Goal: Task Accomplishment & Management: Manage account settings

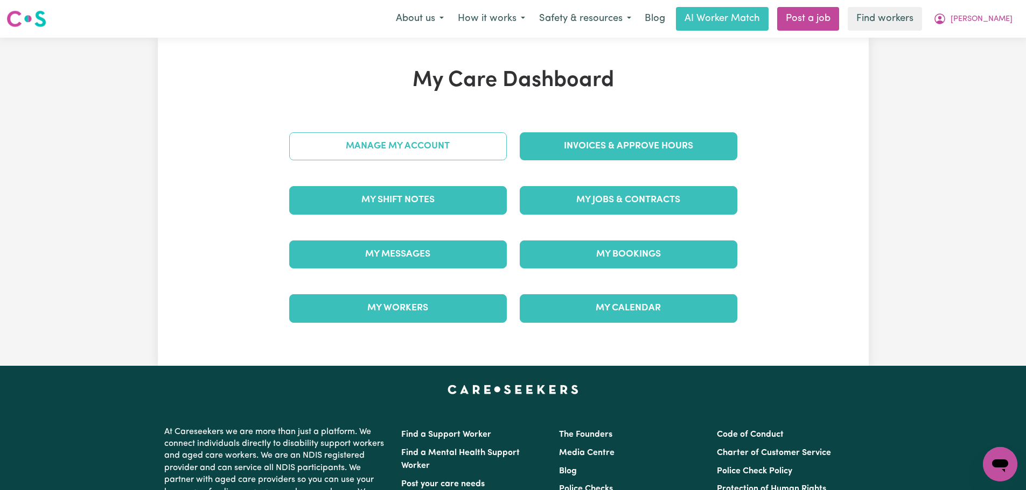
click at [453, 155] on link "Manage My Account" at bounding box center [398, 146] width 218 height 28
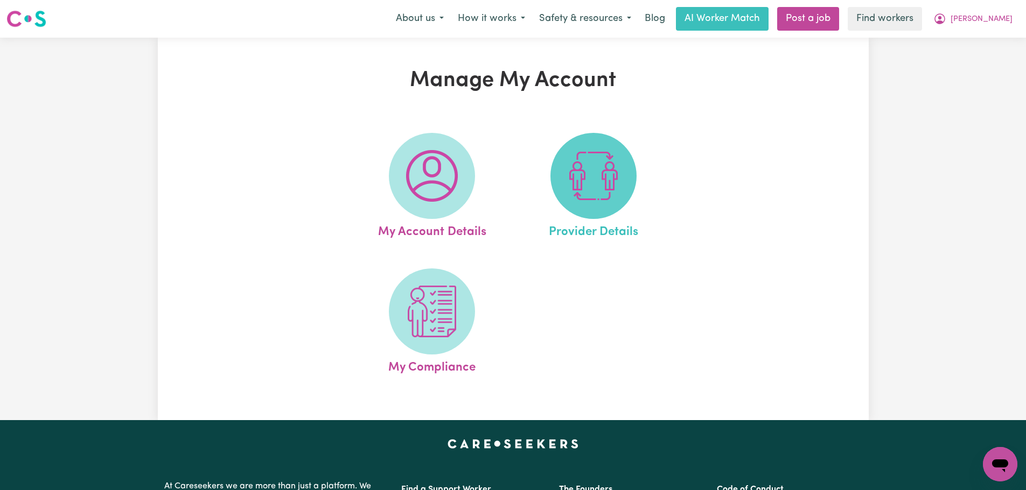
click at [588, 172] on img at bounding box center [593, 176] width 52 height 52
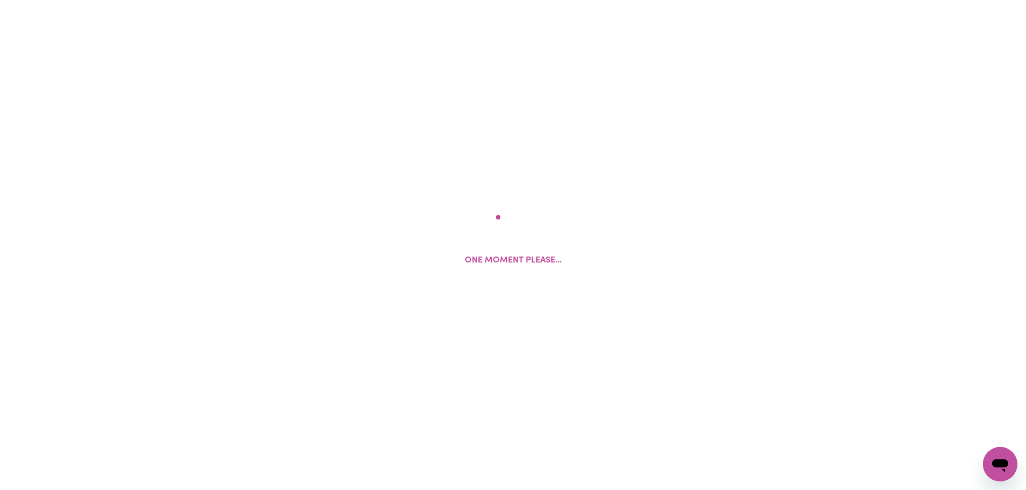
select select "NDIS_FUNDING_PLAN_MANAGED"
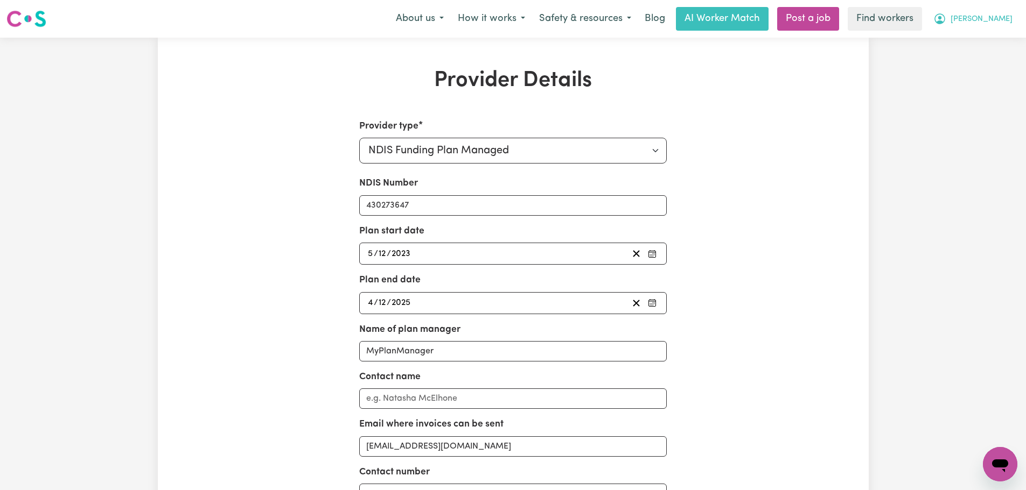
click at [1007, 18] on span "[PERSON_NAME]" at bounding box center [981, 19] width 62 height 12
click at [1004, 48] on link "My Dashboard" at bounding box center [976, 42] width 85 height 20
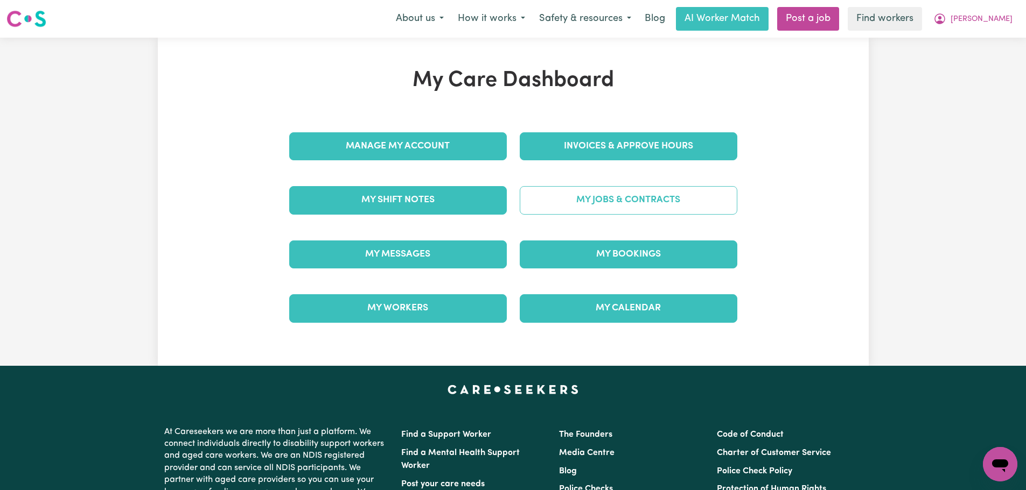
click at [666, 208] on link "My Jobs & Contracts" at bounding box center [629, 200] width 218 height 28
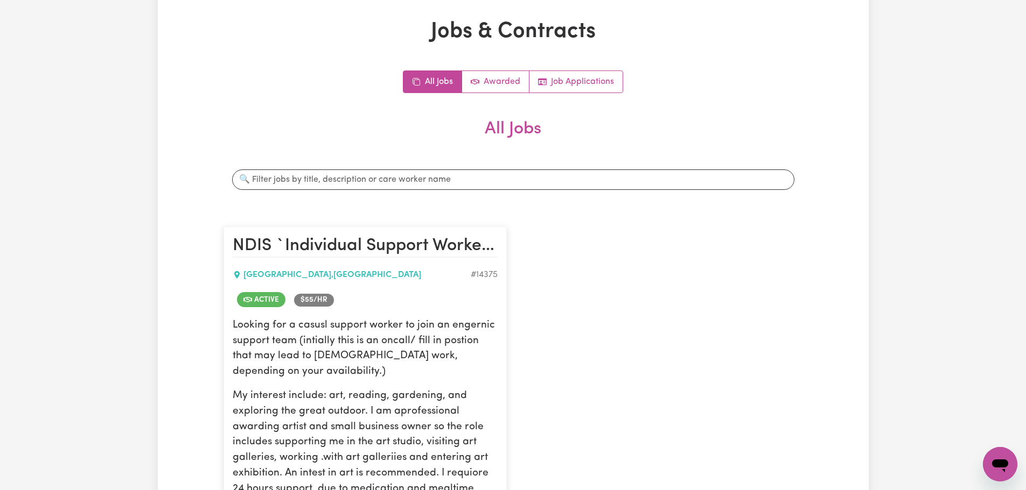
scroll to position [215, 0]
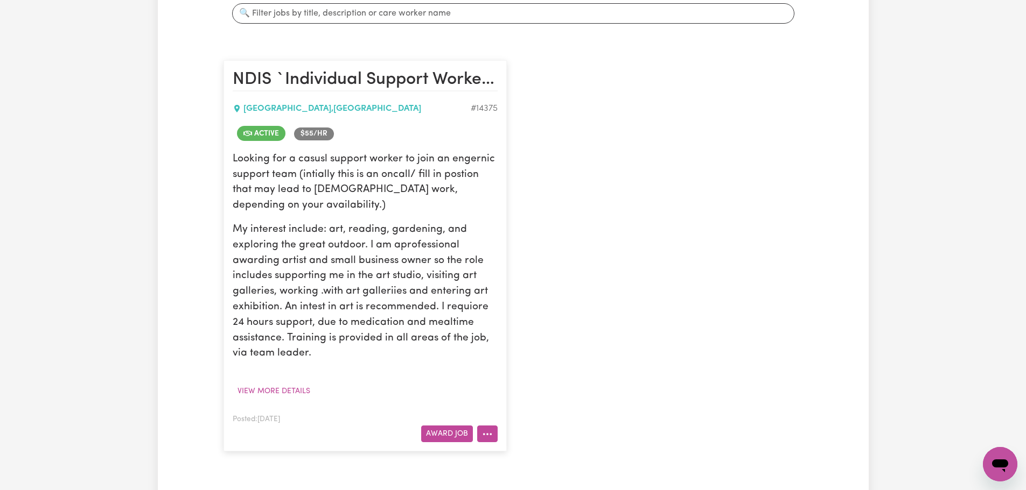
click at [487, 435] on button "More options" at bounding box center [487, 434] width 20 height 17
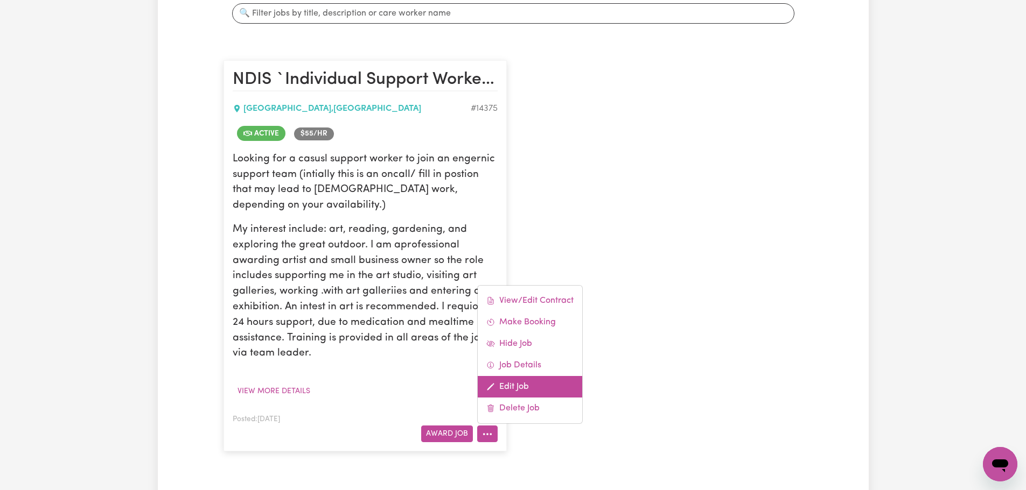
click at [515, 384] on link "Edit Job" at bounding box center [530, 387] width 104 height 22
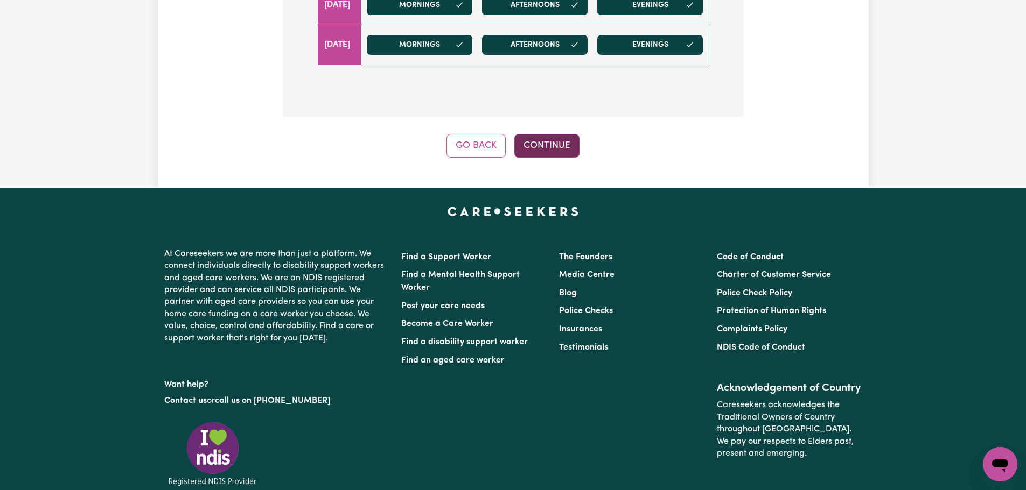
click at [549, 151] on button "Continue" at bounding box center [546, 146] width 65 height 24
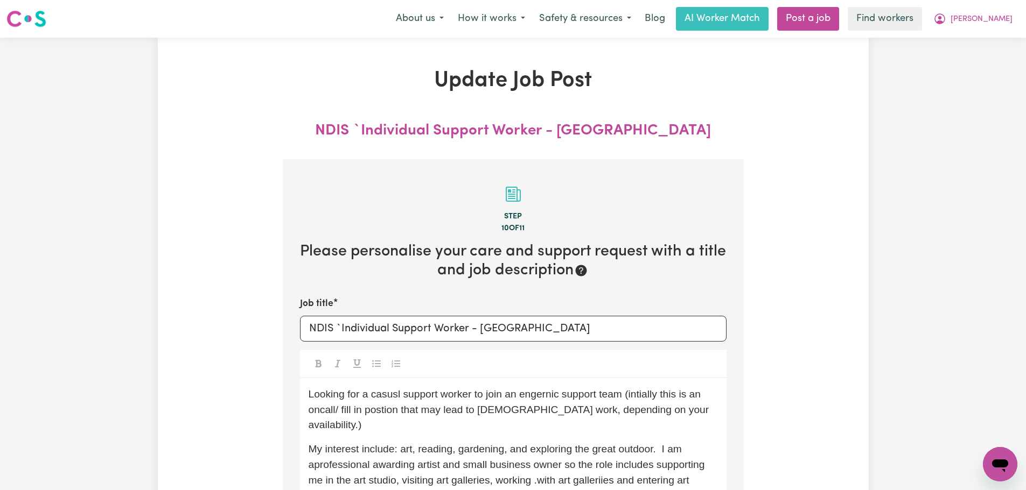
click at [993, 34] on nav "Menu About us How it works Safety & resources Blog AI Worker Match Post a job F…" at bounding box center [513, 19] width 1026 height 38
click at [997, 19] on span "[PERSON_NAME]" at bounding box center [981, 19] width 62 height 12
click at [995, 40] on link "My Dashboard" at bounding box center [976, 42] width 85 height 20
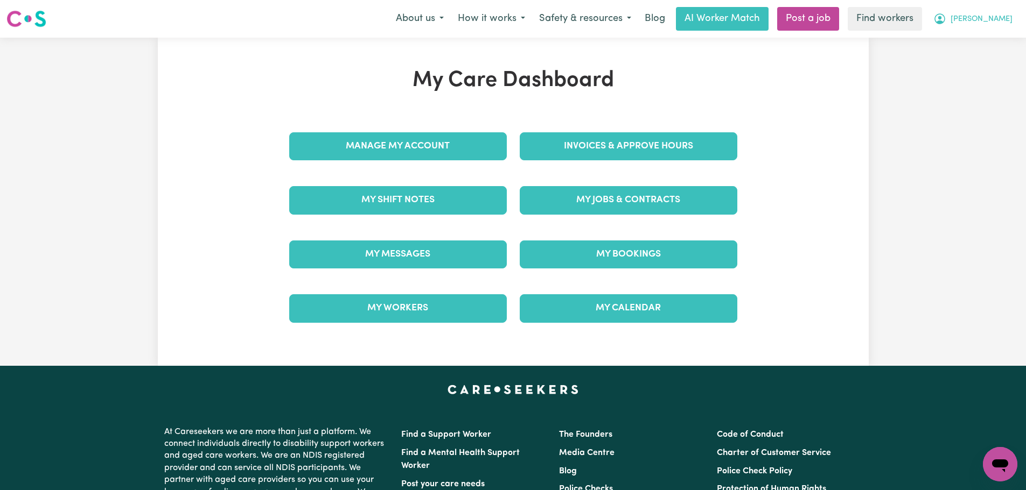
click at [1004, 23] on span "[PERSON_NAME]" at bounding box center [981, 19] width 62 height 12
click at [978, 62] on link "Logout" at bounding box center [976, 62] width 85 height 20
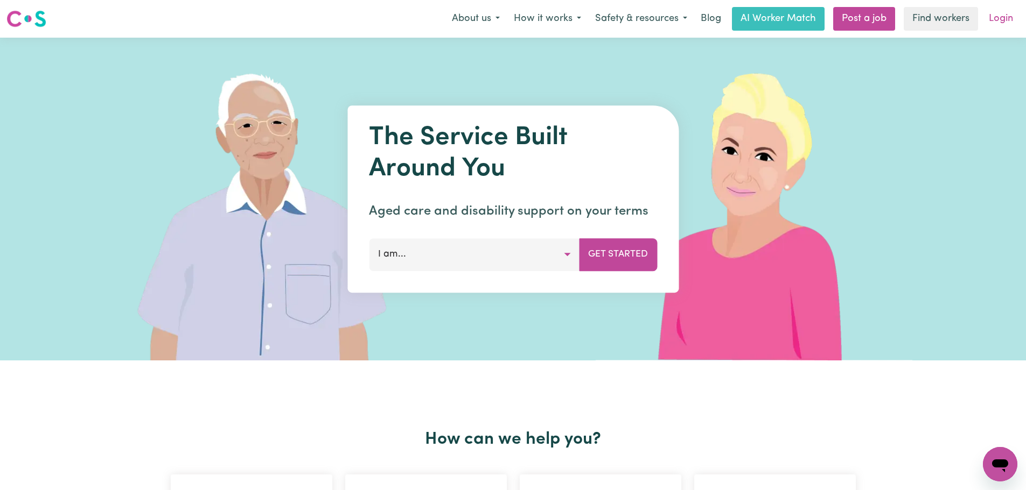
click at [1001, 18] on link "Login" at bounding box center [1000, 19] width 37 height 24
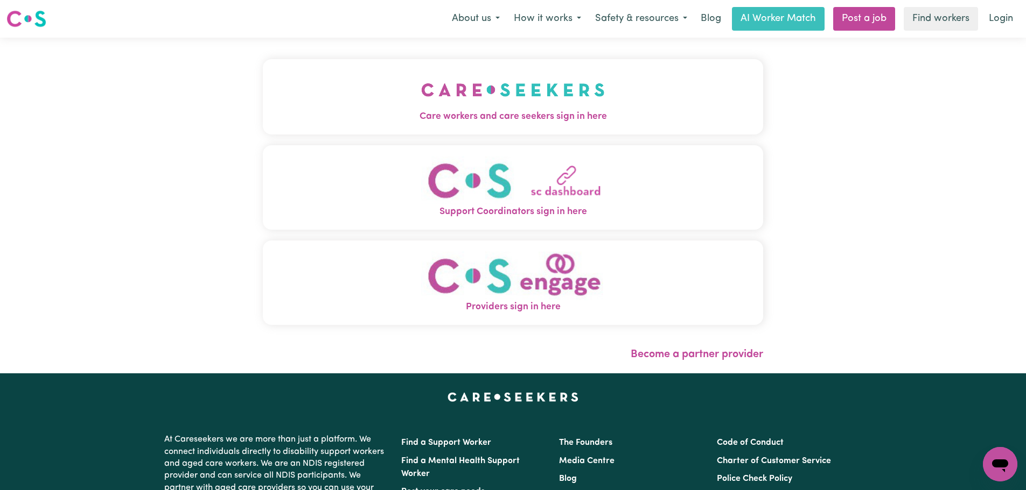
click at [421, 103] on img "Care workers and care seekers sign in here" at bounding box center [513, 90] width 184 height 40
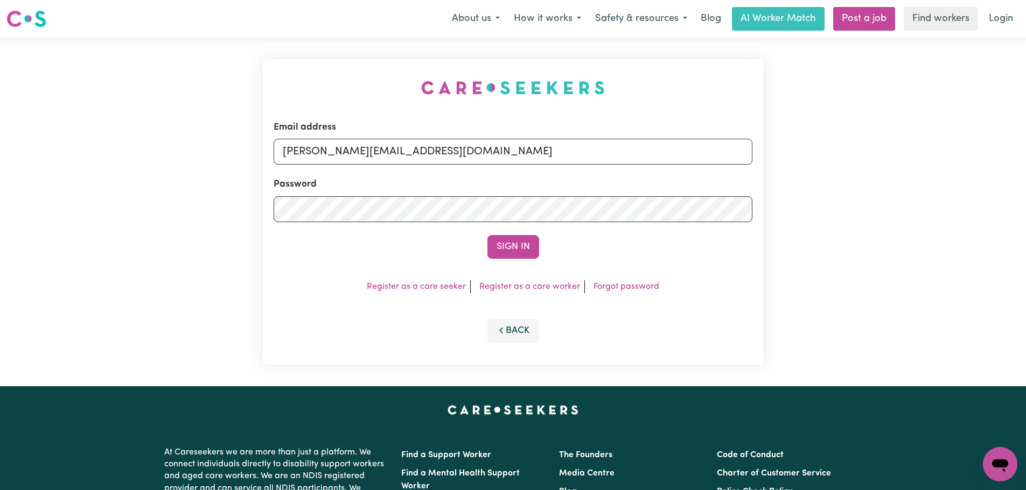
click at [519, 248] on button "Sign In" at bounding box center [513, 247] width 52 height 24
